Goal: Find specific page/section: Find specific page/section

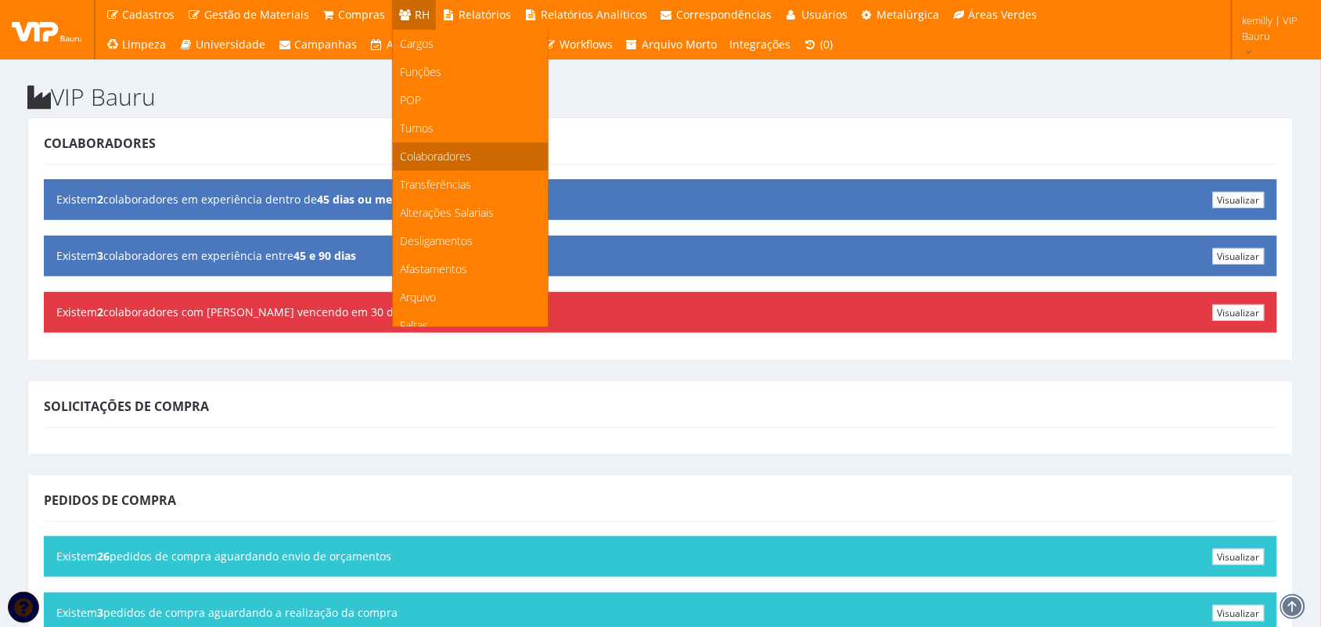
click at [428, 153] on span "Colaboradores" at bounding box center [436, 156] width 71 height 15
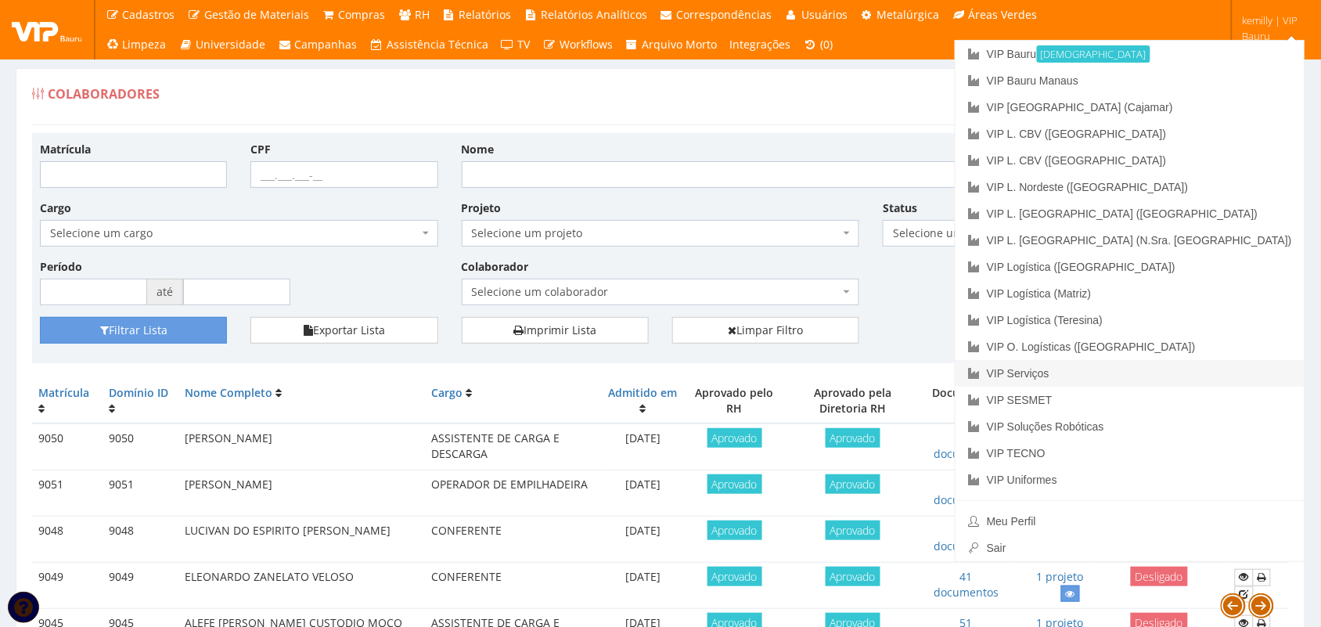
click at [1148, 368] on link "VIP Serviços" at bounding box center [1129, 373] width 349 height 27
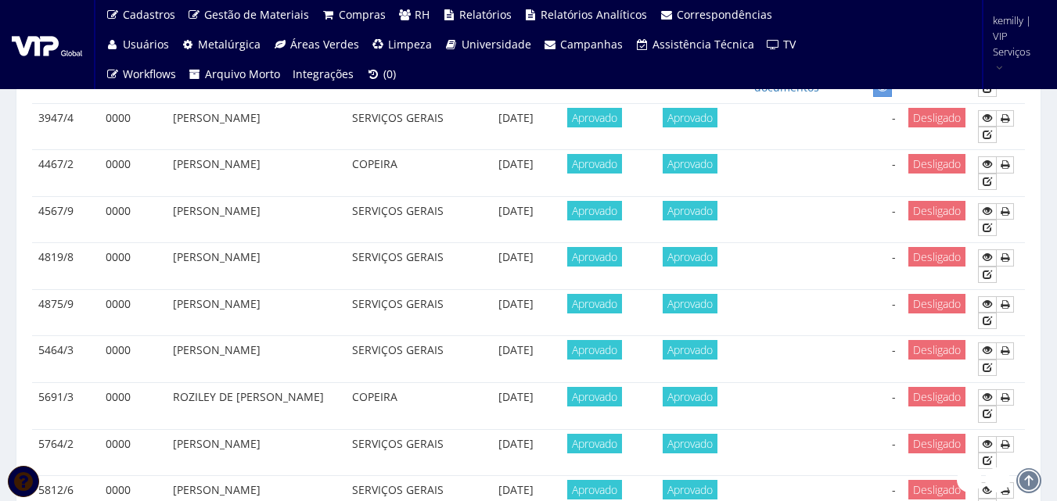
scroll to position [1443, 0]
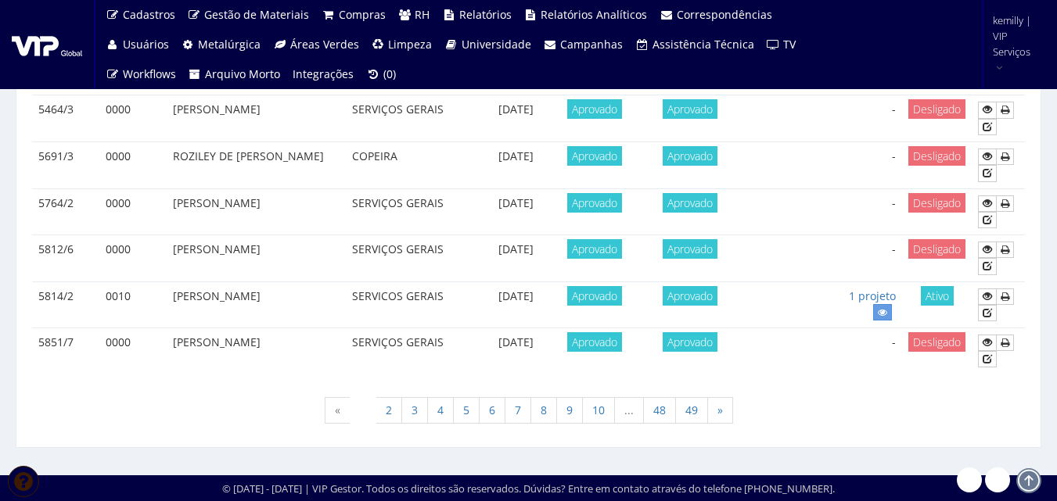
drag, startPoint x: 1028, startPoint y: 430, endPoint x: 1037, endPoint y: 361, distance: 68.6
drag, startPoint x: 1037, startPoint y: 438, endPoint x: 1035, endPoint y: 417, distance: 21.2
click at [1019, 241] on td at bounding box center [998, 258] width 53 height 47
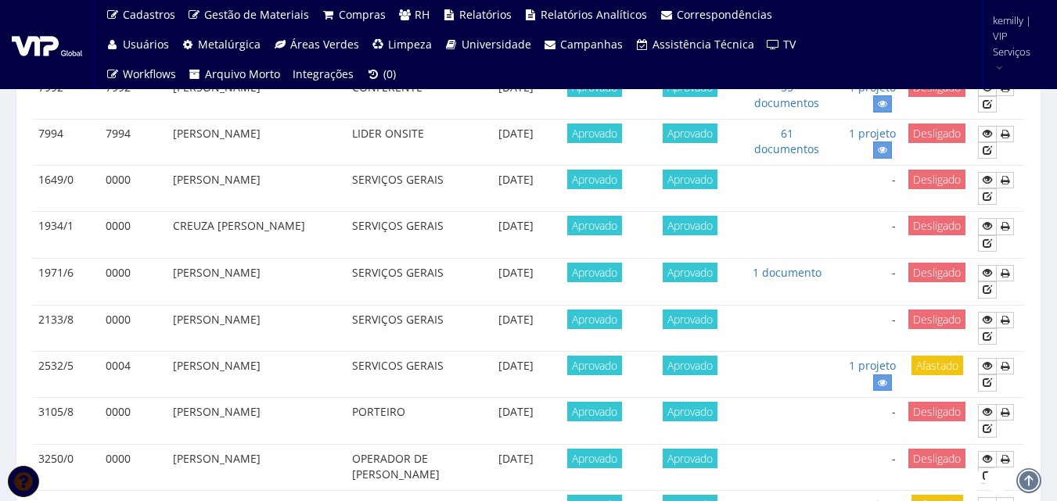
scroll to position [0, 0]
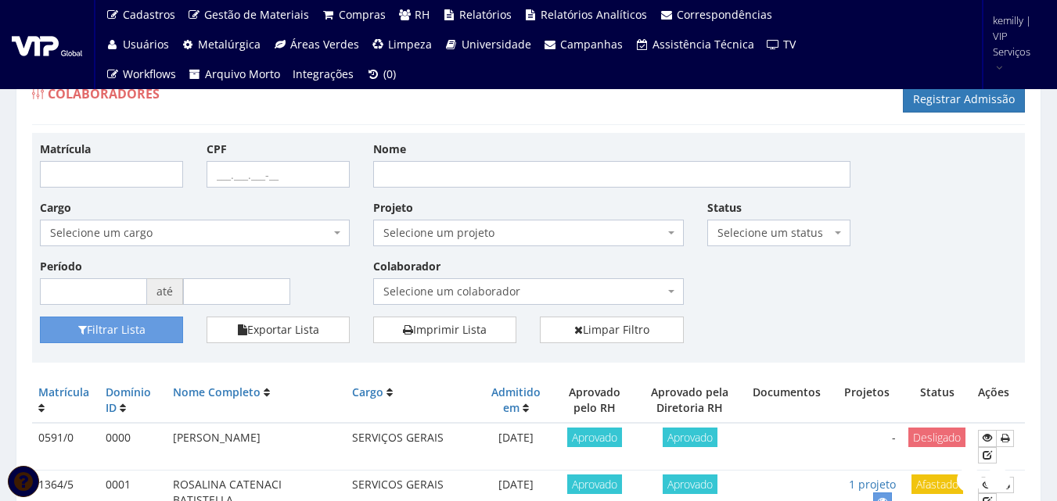
drag, startPoint x: 740, startPoint y: 316, endPoint x: 721, endPoint y: 408, distance: 93.4
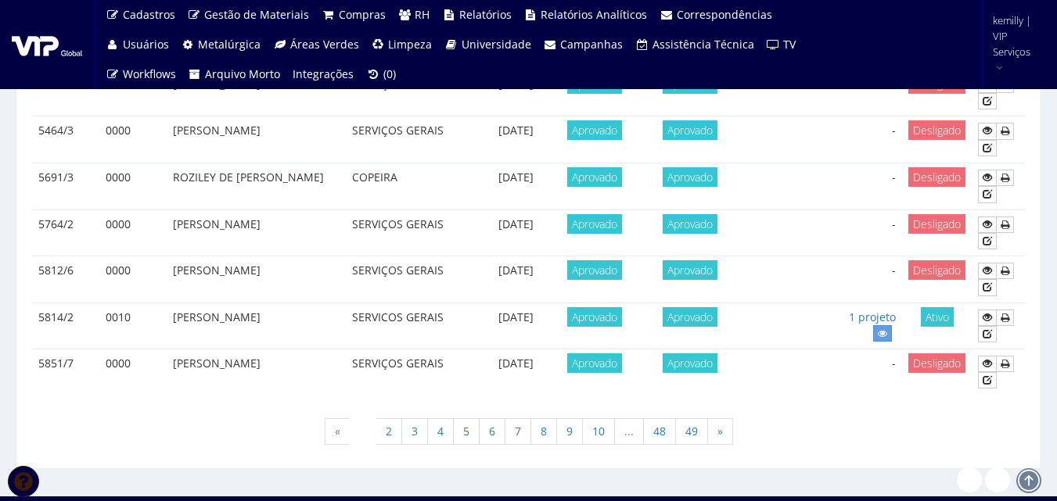
scroll to position [1443, 0]
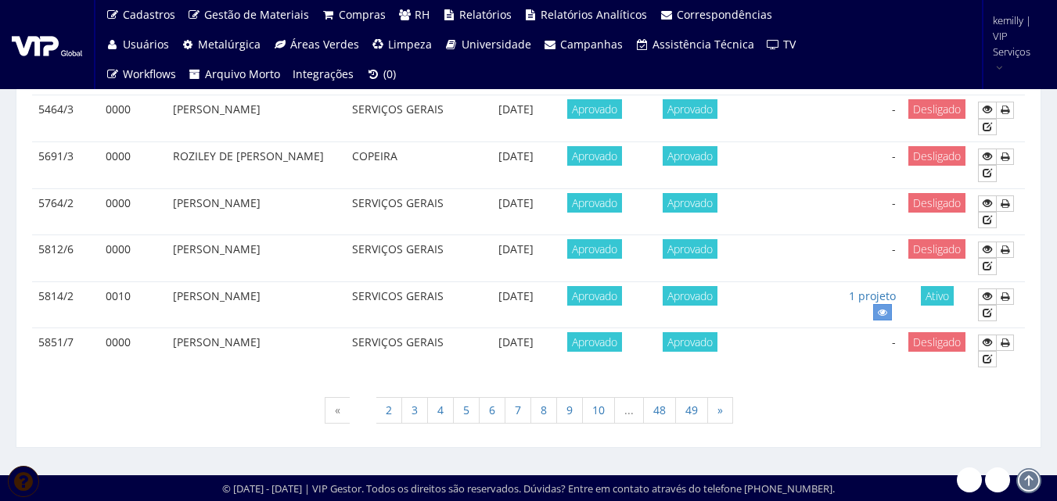
drag, startPoint x: 635, startPoint y: 434, endPoint x: 636, endPoint y: 351, distance: 83.7
drag, startPoint x: 624, startPoint y: 336, endPoint x: 614, endPoint y: 206, distance: 131.0
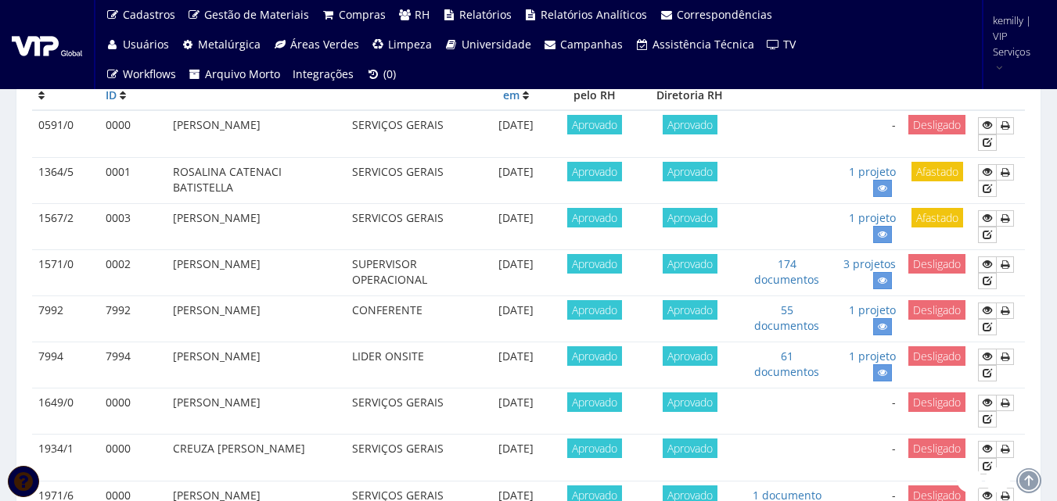
scroll to position [0, 0]
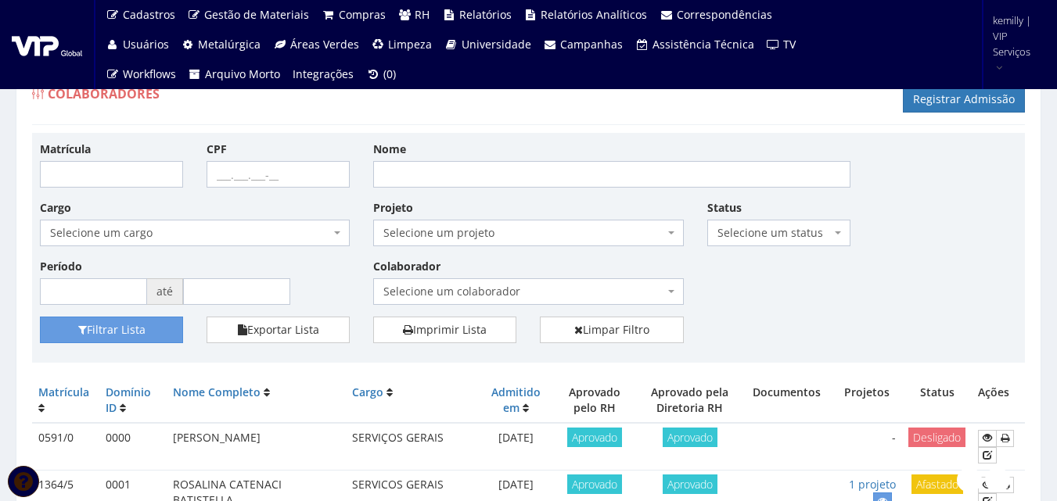
click at [462, 288] on span "Selecione um colaborador" at bounding box center [523, 292] width 280 height 16
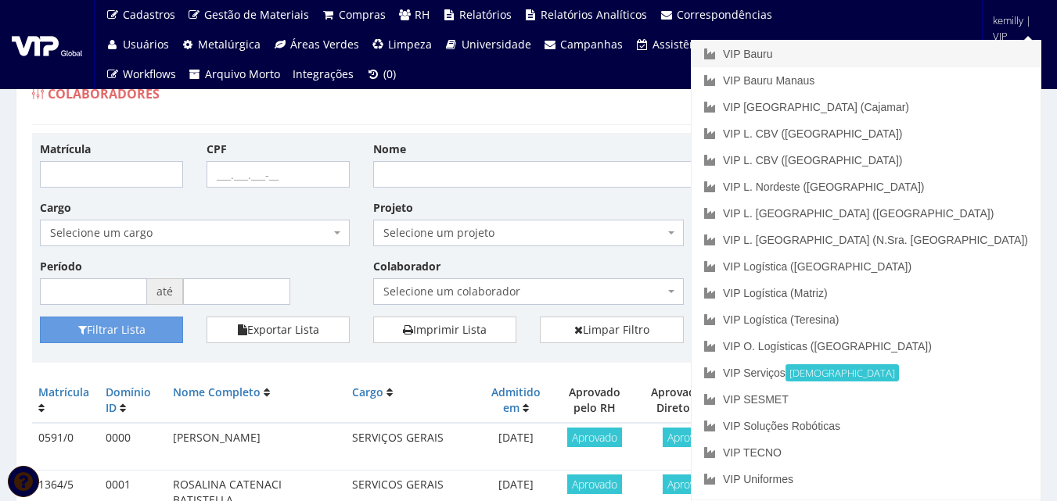
click at [901, 56] on link "VIP Bauru" at bounding box center [866, 54] width 349 height 27
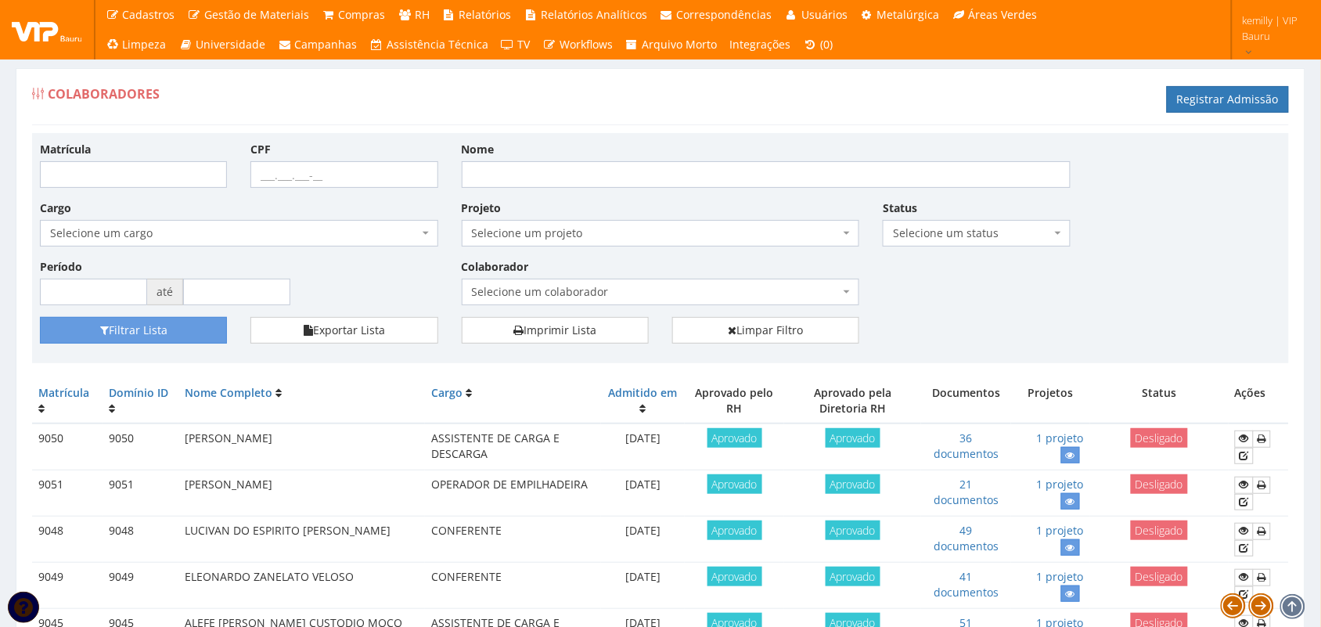
click at [513, 283] on span "Selecione um colaborador" at bounding box center [661, 292] width 398 height 27
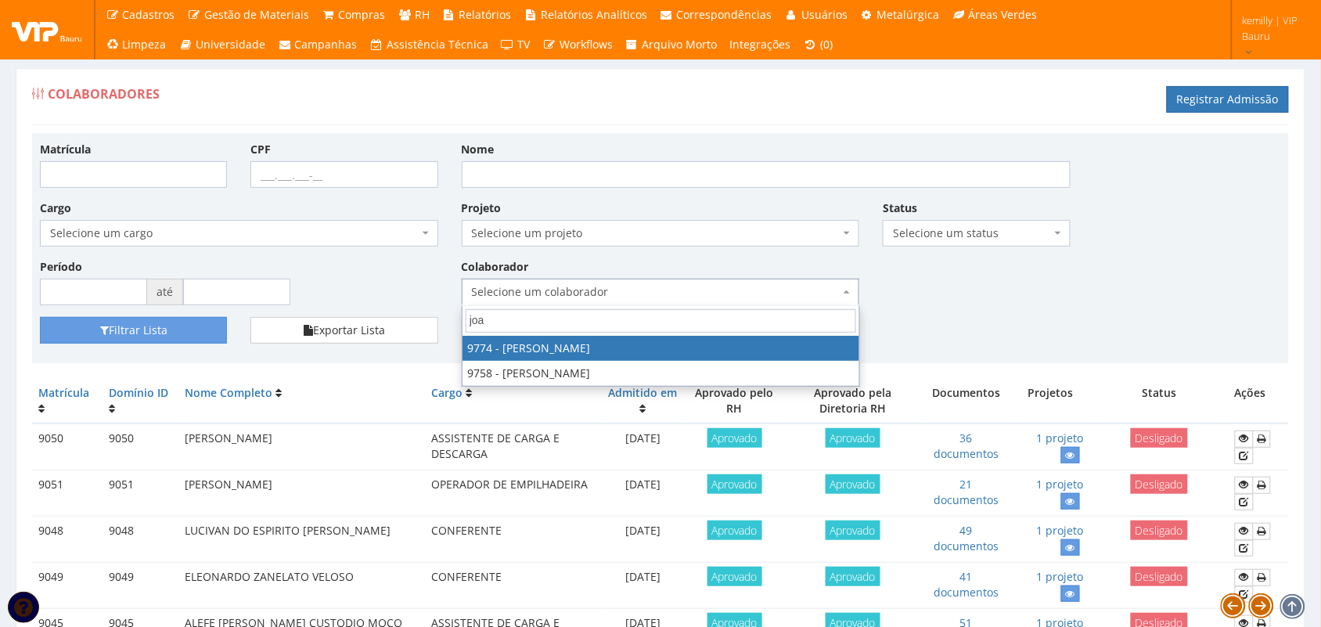
type input "joao"
click at [995, 288] on div "Matrícula CPF Nome Cargo Selecione um cargo G1225 D0029 - 4110-05 - AGENTE DE A…" at bounding box center [660, 229] width 1264 height 176
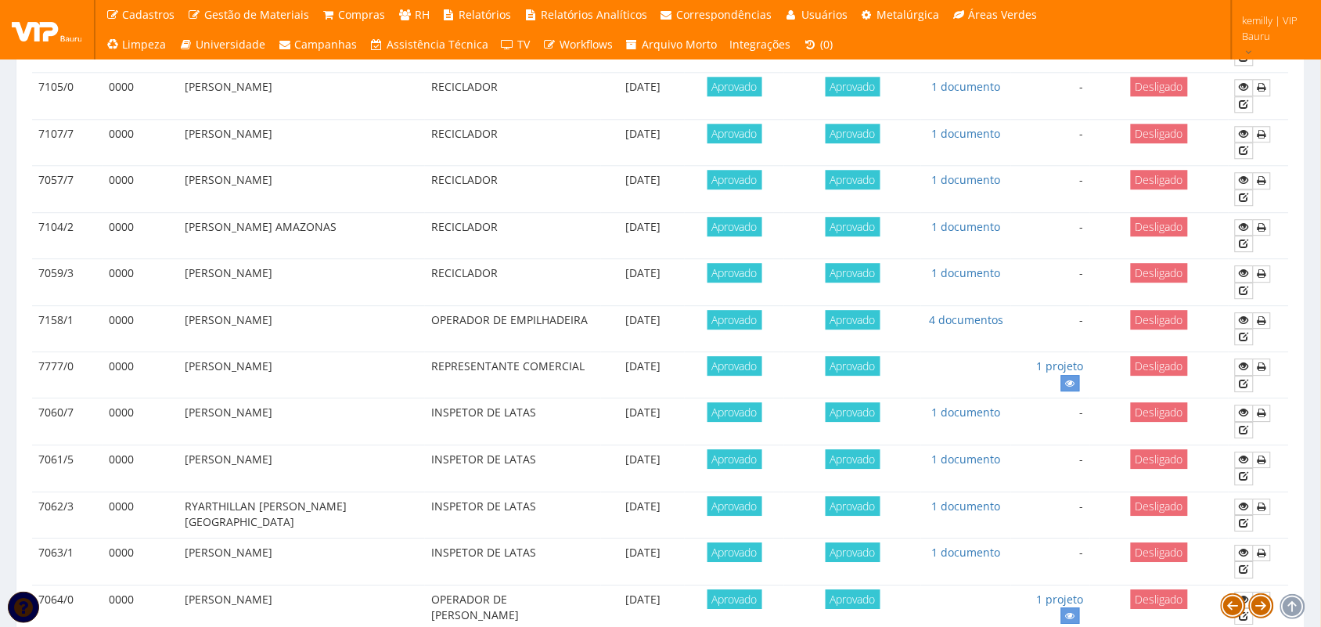
scroll to position [1344, 0]
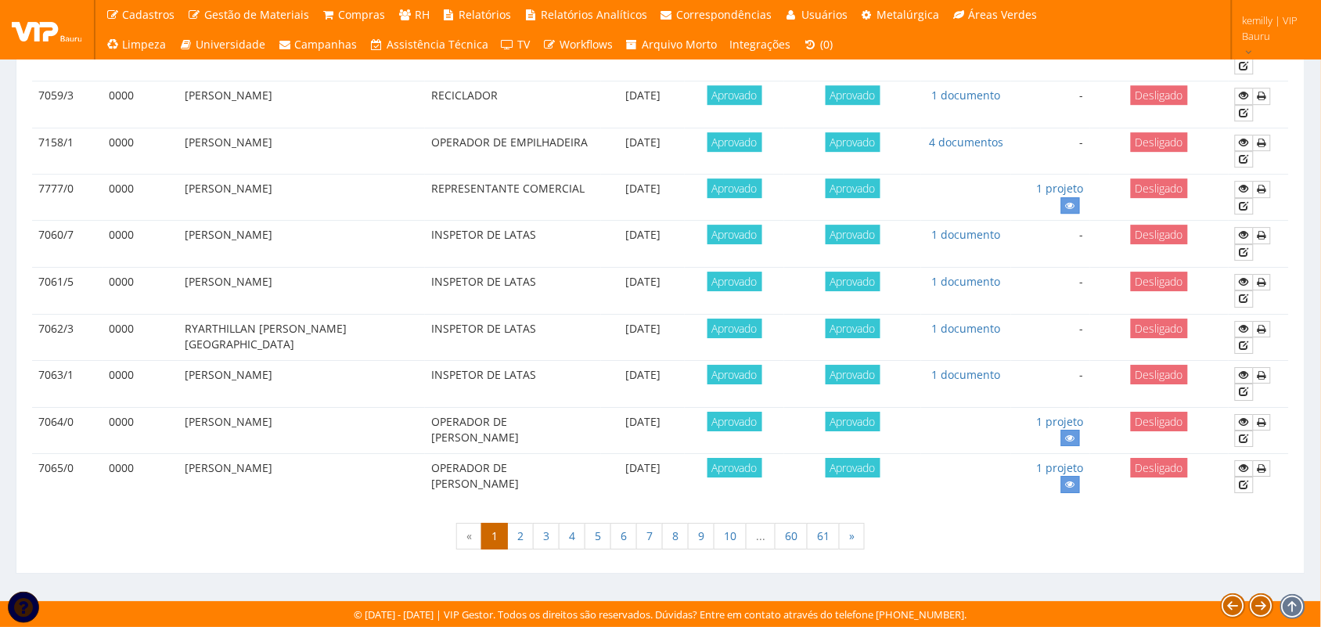
drag, startPoint x: 1081, startPoint y: 538, endPoint x: 1074, endPoint y: 456, distance: 82.4
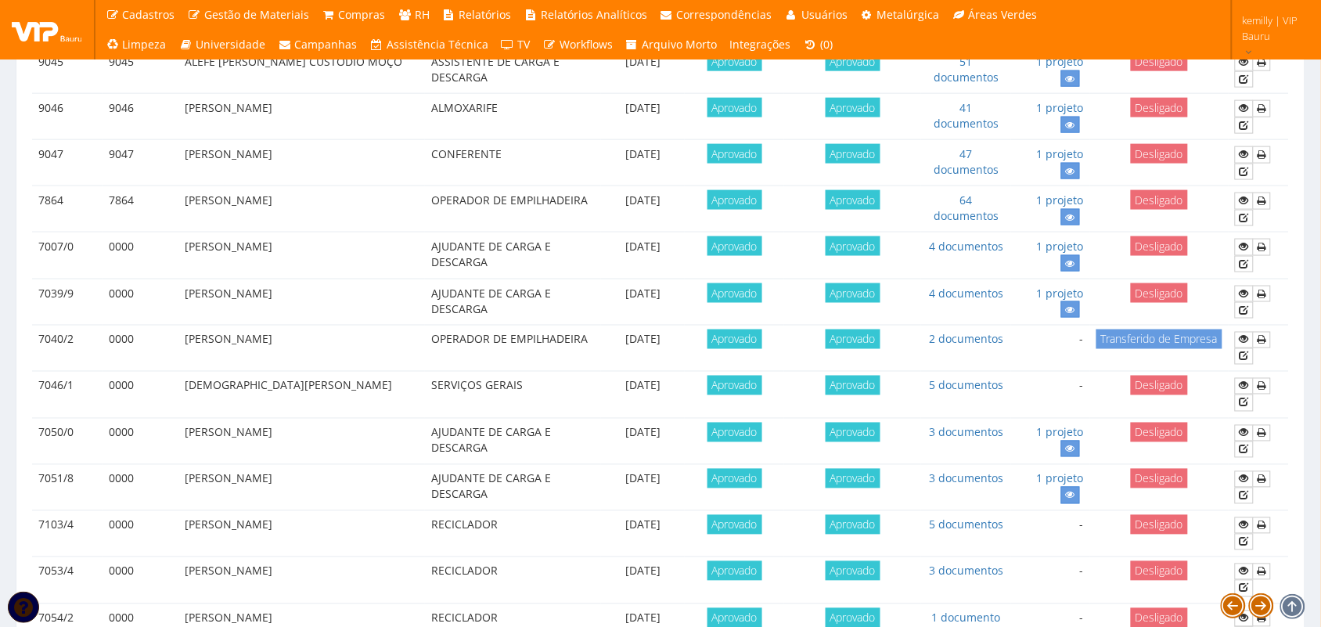
scroll to position [0, 0]
